Goal: Task Accomplishment & Management: Manage account settings

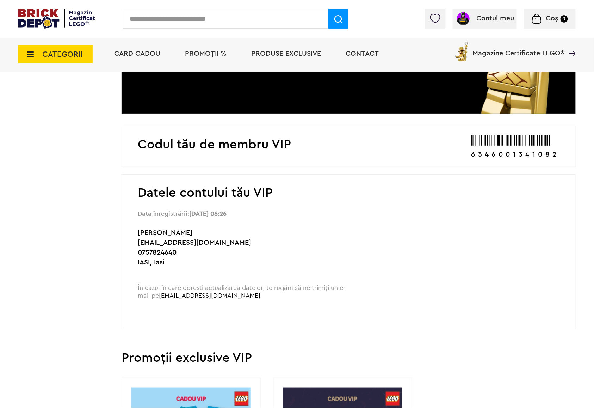
scroll to position [235, 0]
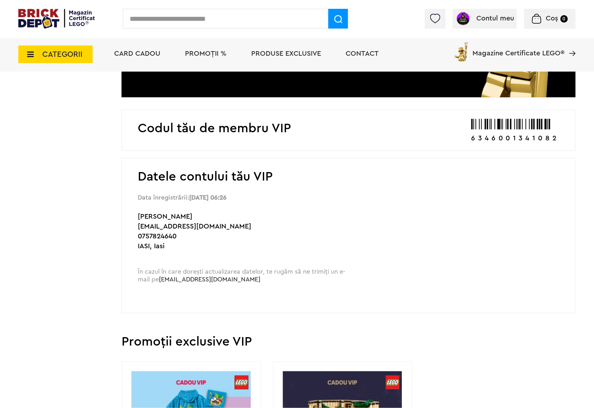
click at [538, 17] on img at bounding box center [536, 19] width 9 height 10
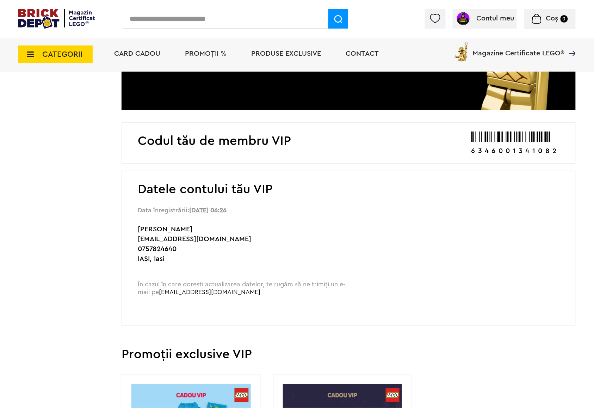
scroll to position [282, 0]
